Goal: Check status: Check status

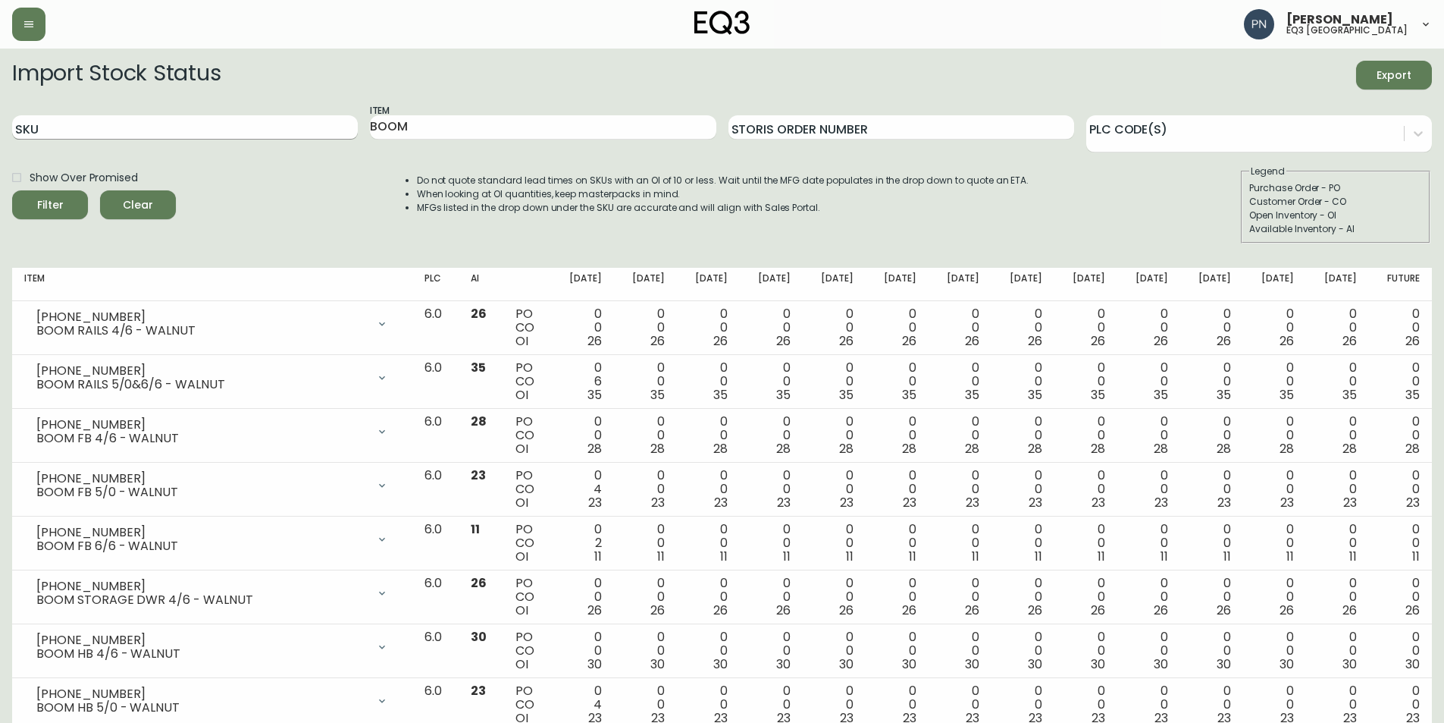
click at [160, 133] on input "SKU" at bounding box center [185, 127] width 346 height 24
paste input "3020-982-13-A"
type input "3020-982-13-A"
drag, startPoint x: 421, startPoint y: 120, endPoint x: 354, endPoint y: 126, distance: 67.0
click at [354, 126] on div "SKU 3020-982-13-A Item BOOM Storis Order Number PLC Code(s)" at bounding box center [722, 127] width 1420 height 49
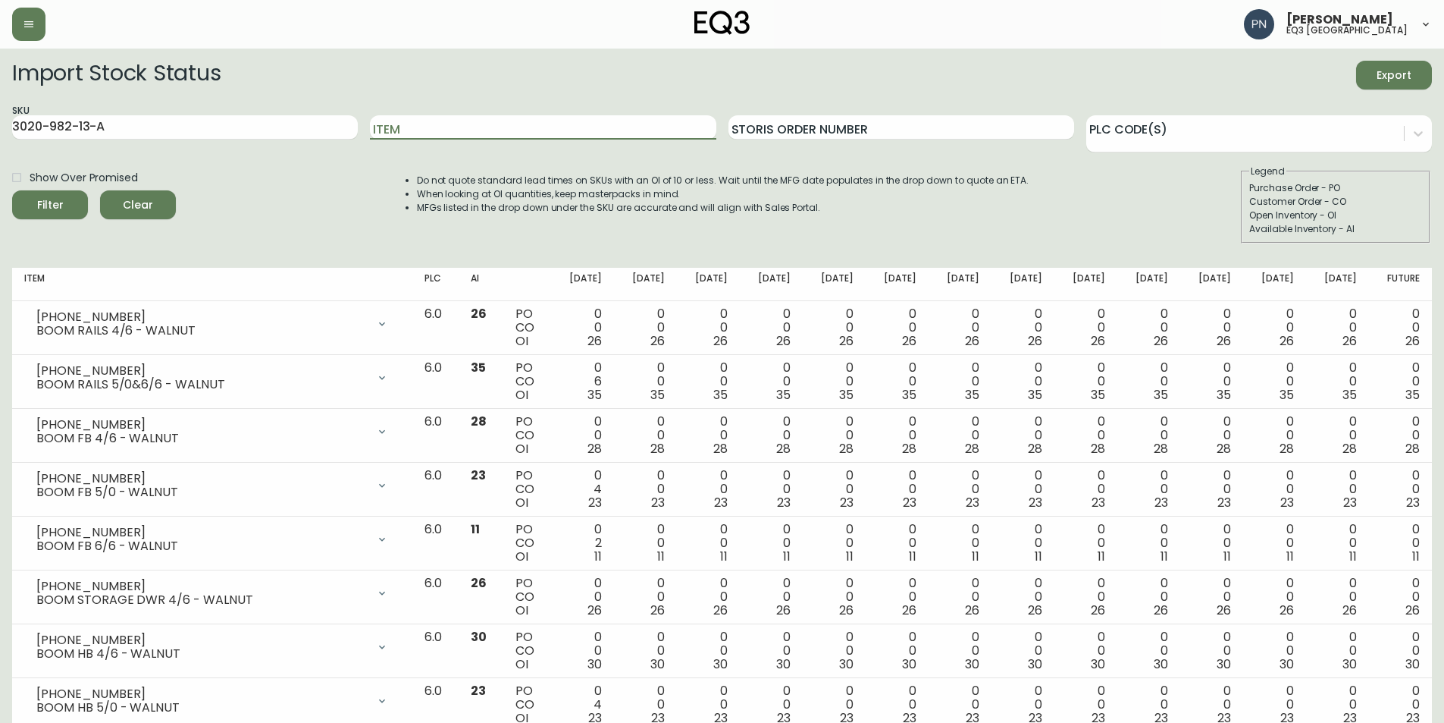
click at [12, 190] on button "Filter" at bounding box center [50, 204] width 76 height 29
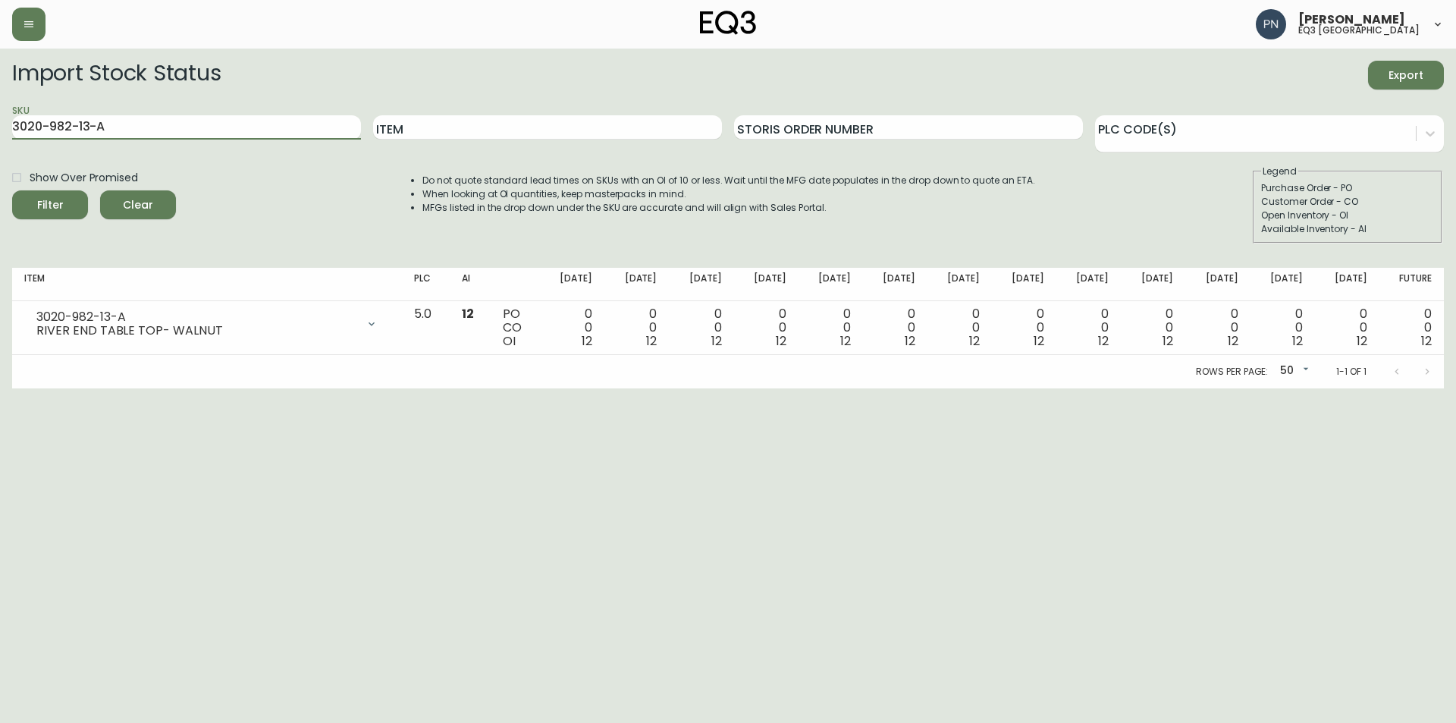
drag, startPoint x: 145, startPoint y: 127, endPoint x: 0, endPoint y: 124, distance: 144.8
click at [0, 124] on main "Import Stock Status Export SKU 3020-982-13-A Item Storis Order Number PLC Code(…" at bounding box center [728, 219] width 1456 height 340
paste input "3020-982-40-B"
type input "3020-982-40-B"
click at [12, 190] on button "Filter" at bounding box center [50, 204] width 76 height 29
